Goal: Ask a question

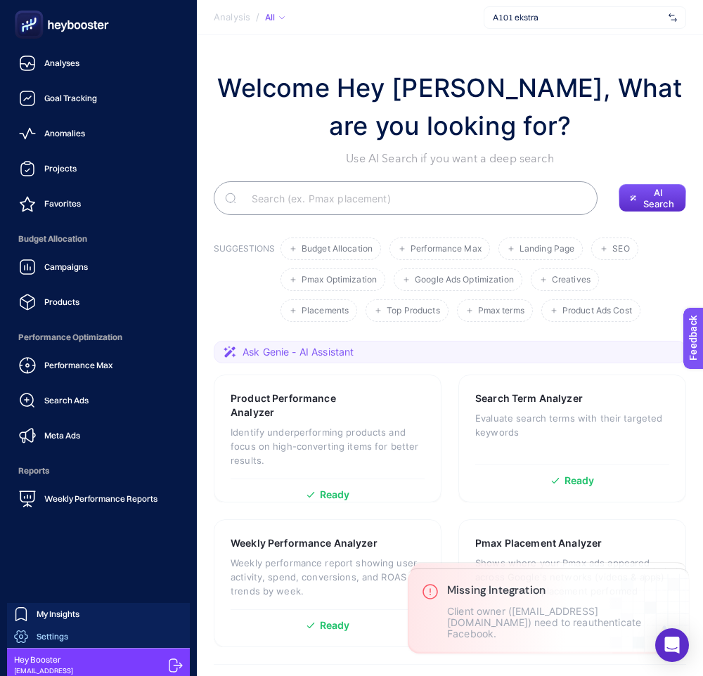
click at [115, 628] on link "Settings" at bounding box center [98, 637] width 183 height 22
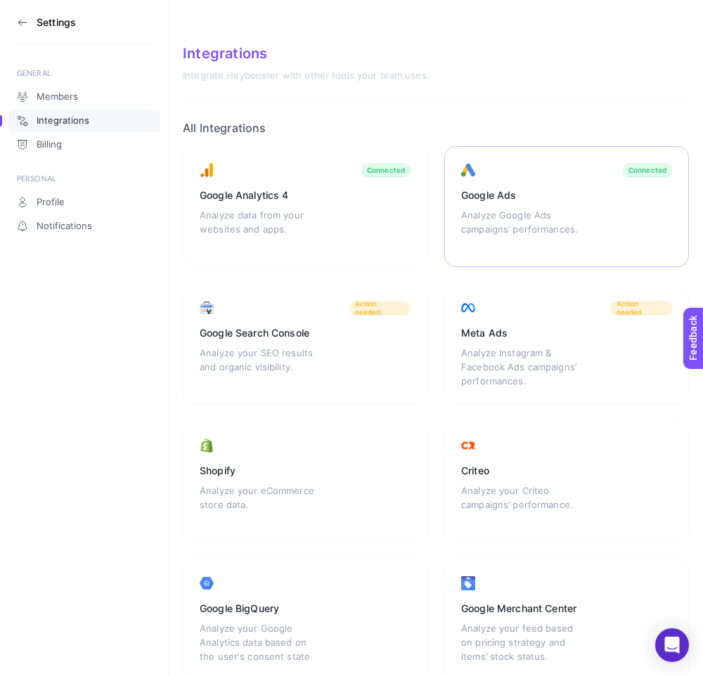
click at [559, 230] on div "Analyze Google Ads campaigns’ performances." at bounding box center [523, 229] width 124 height 42
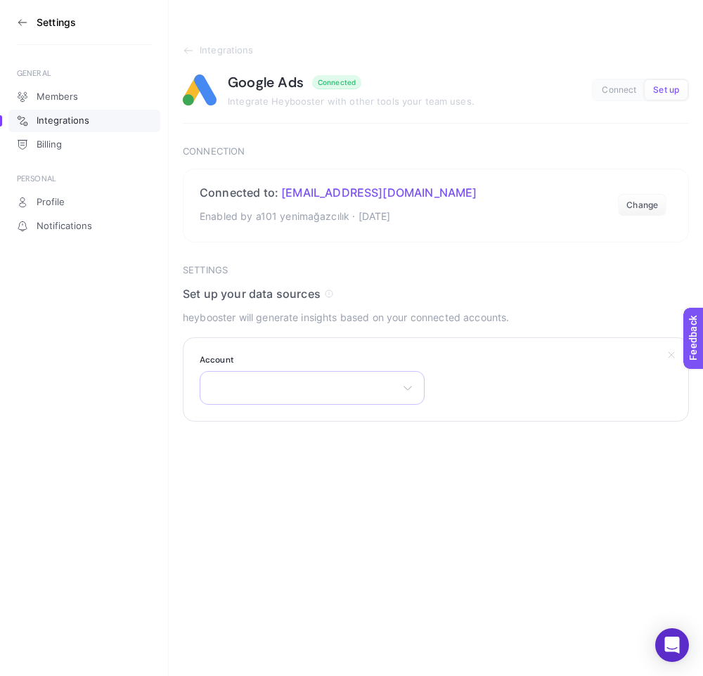
click at [399, 377] on div "There are no matching options available." at bounding box center [312, 388] width 225 height 34
click at [193, 46] on icon at bounding box center [188, 50] width 11 height 11
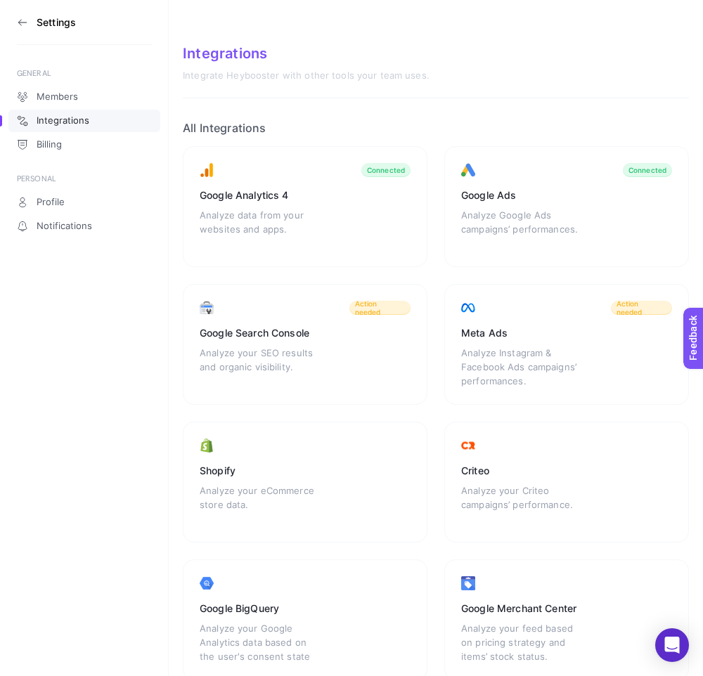
click at [21, 18] on icon at bounding box center [22, 22] width 11 height 11
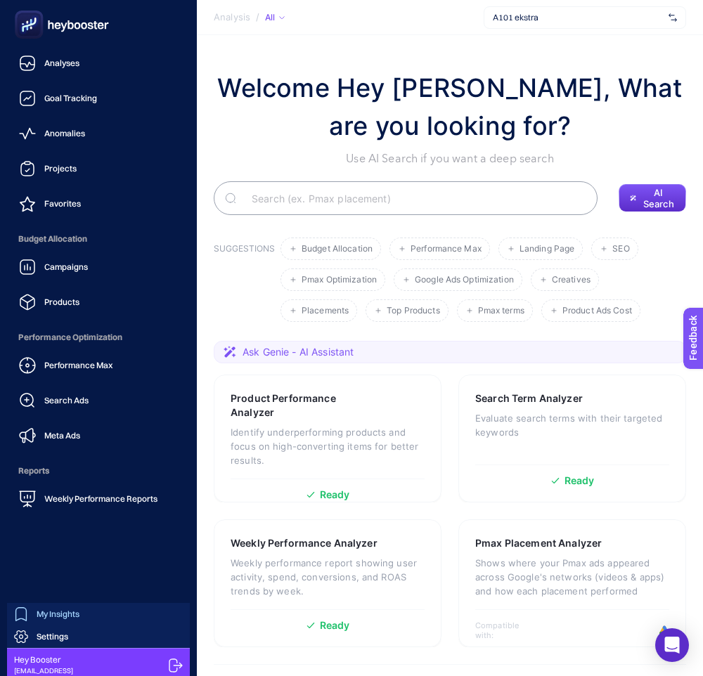
click at [63, 612] on span "My Insights" at bounding box center [58, 614] width 43 height 11
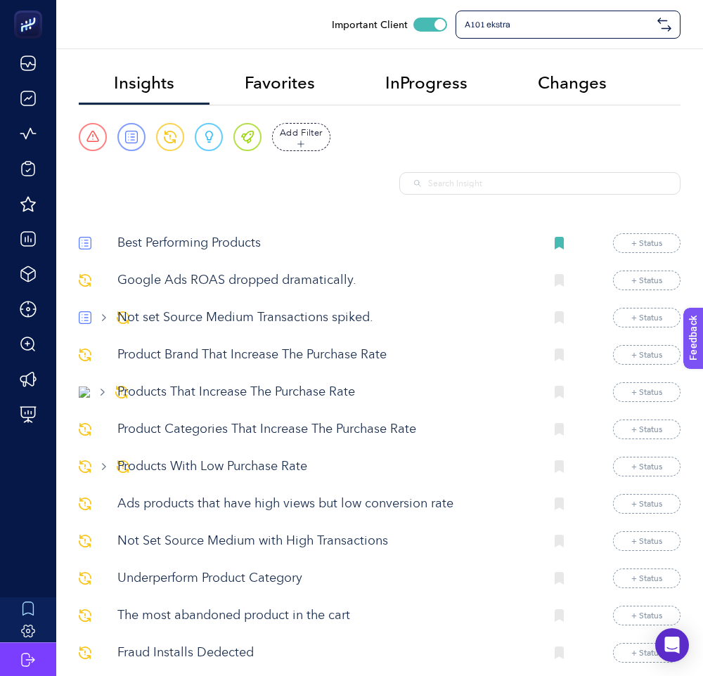
click at [239, 280] on p "Google Ads ROAS dropped dramatically." at bounding box center [325, 280] width 416 height 19
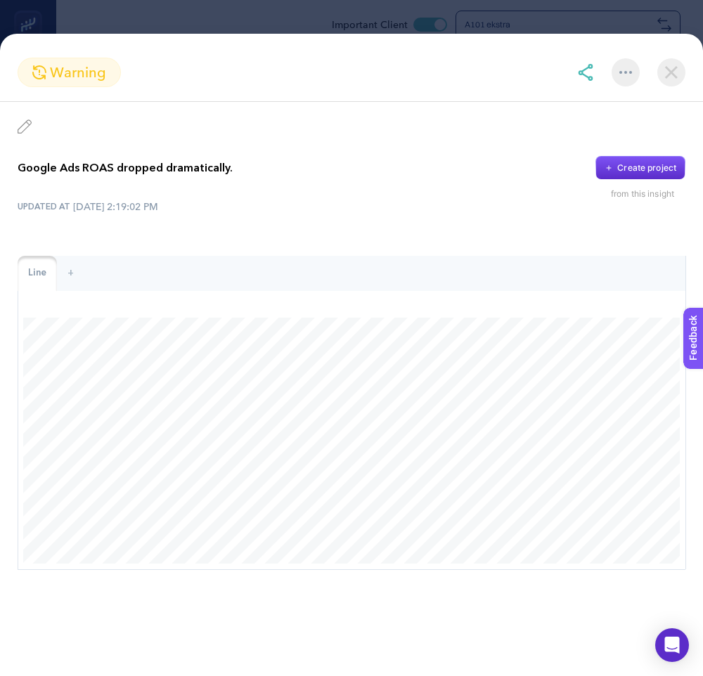
click at [673, 70] on img at bounding box center [671, 72] width 28 height 28
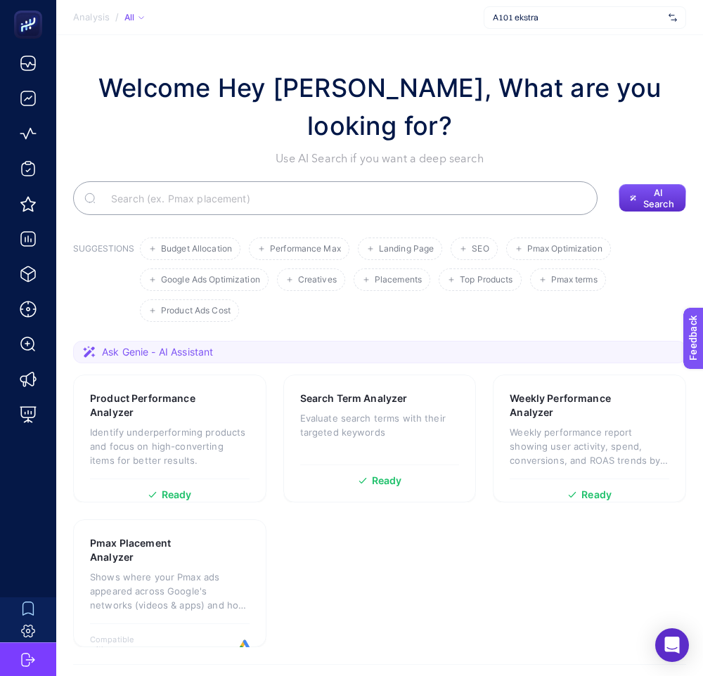
click at [547, 15] on span "A101 ekstra" at bounding box center [578, 17] width 170 height 11
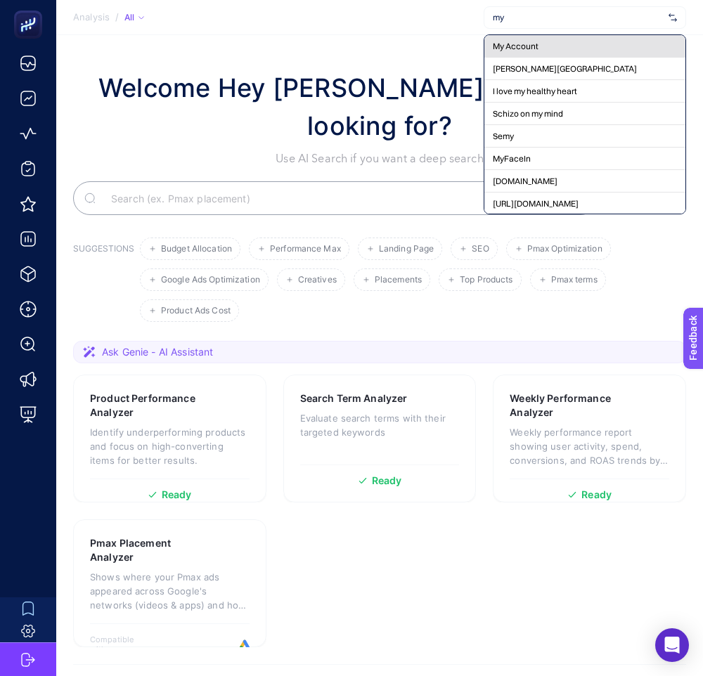
type input "my"
click at [525, 44] on span "My Account" at bounding box center [516, 46] width 46 height 11
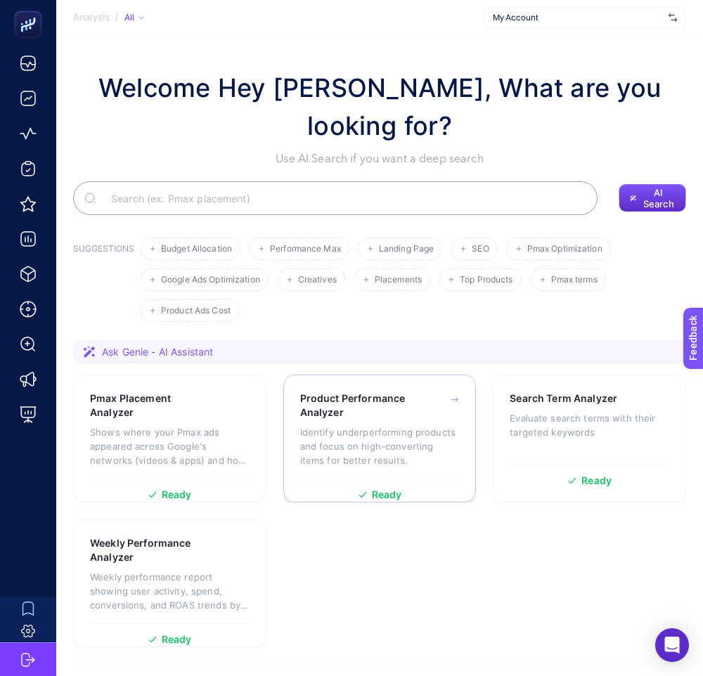
click at [370, 425] on p "Identify underperforming products and focus on high-converting items for better…" at bounding box center [380, 446] width 160 height 42
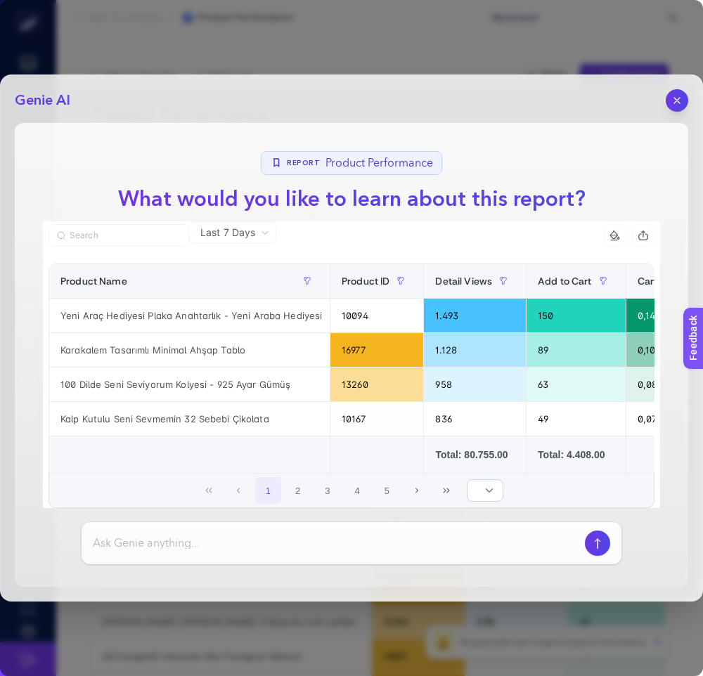
click at [259, 552] on div at bounding box center [352, 543] width 540 height 42
click at [271, 546] on input at bounding box center [336, 543] width 486 height 17
type input "datayı yorumlar mısın"
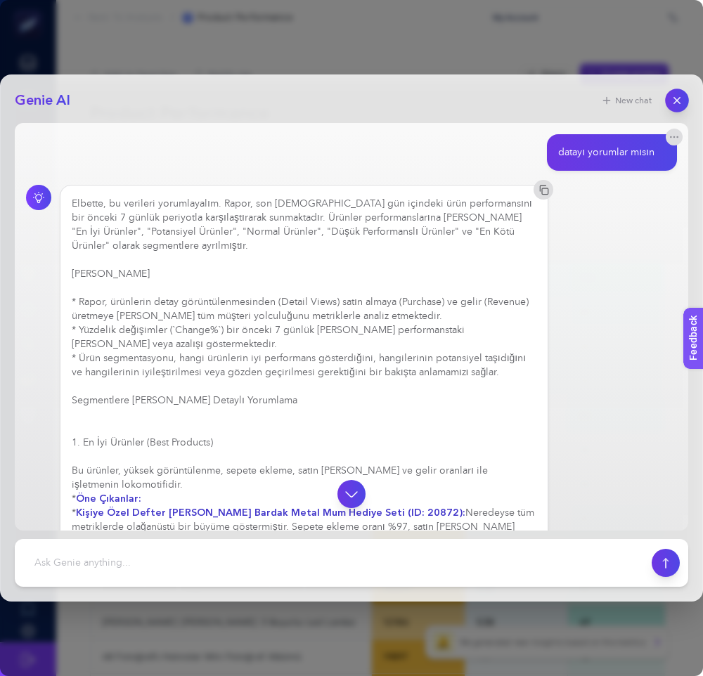
click at [677, 104] on icon "button" at bounding box center [677, 101] width 12 height 12
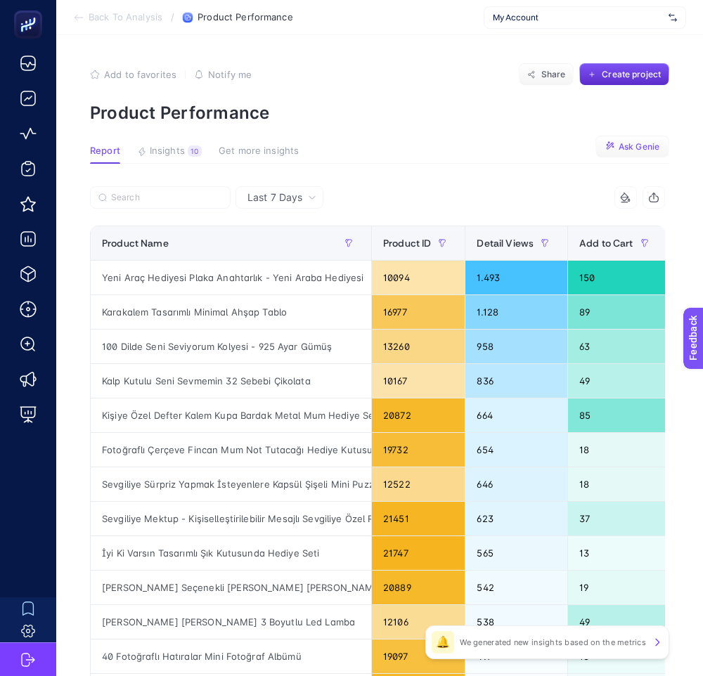
click at [619, 151] on span "Ask Genie" at bounding box center [639, 146] width 41 height 11
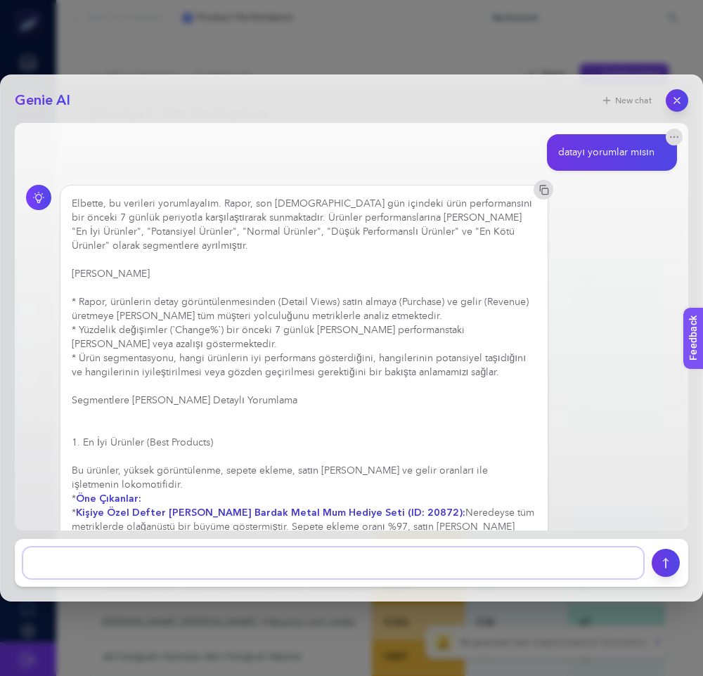
click at [439, 555] on textarea at bounding box center [333, 563] width 620 height 31
type textarea "tekrar yorumlar mısın"
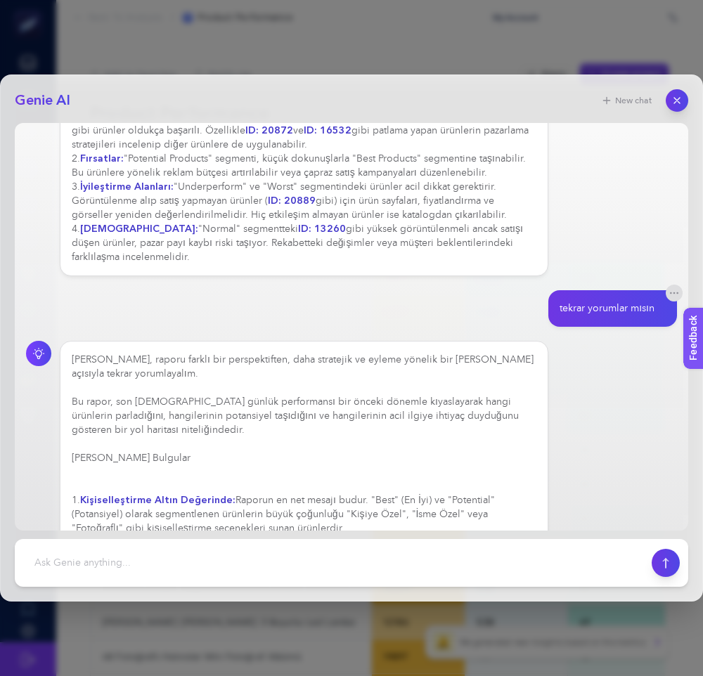
scroll to position [1405, 0]
